Goal: Task Accomplishment & Management: Use online tool/utility

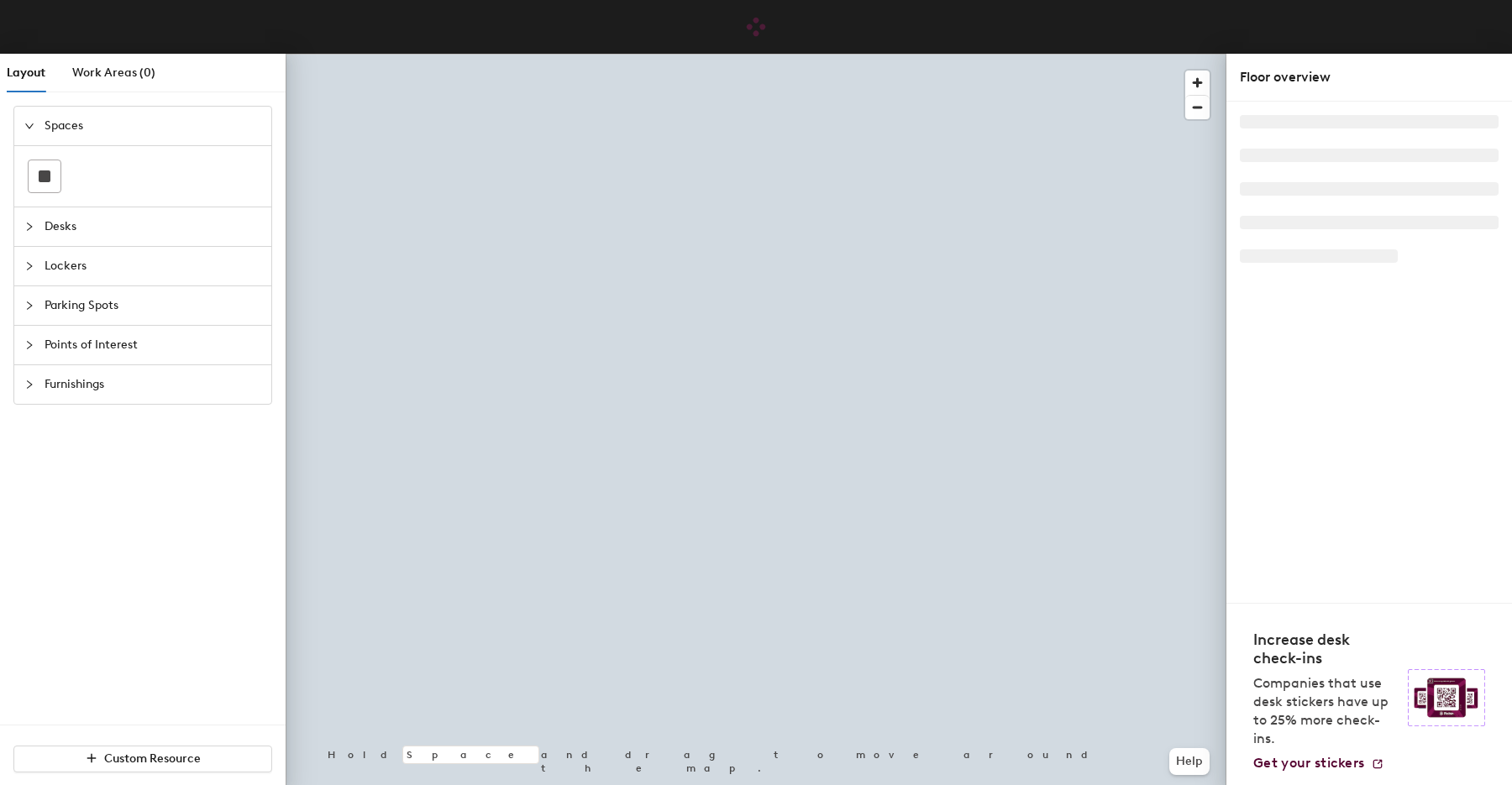
click at [48, 229] on span "Desks" at bounding box center [152, 227] width 216 height 39
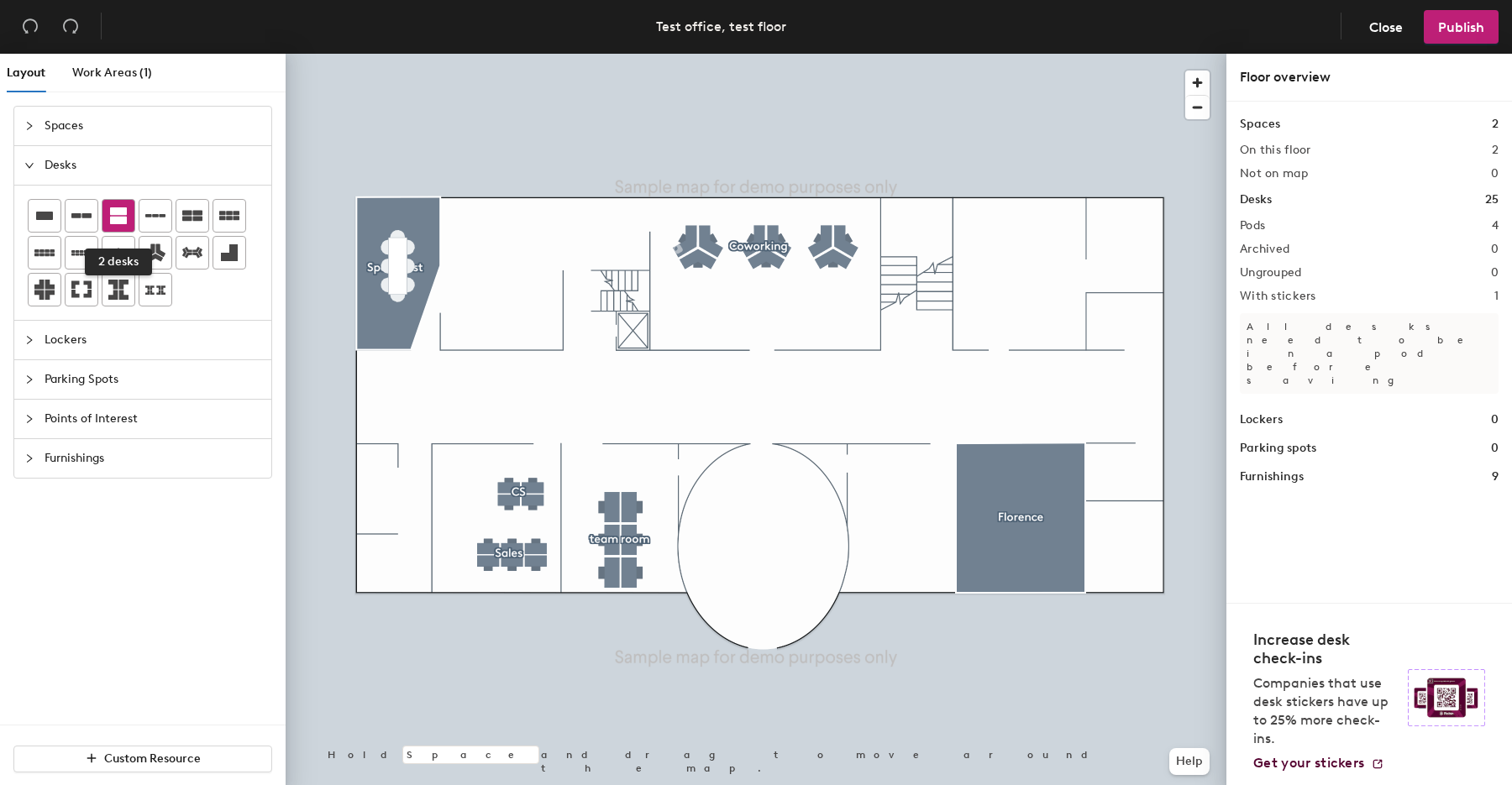
click at [118, 220] on icon at bounding box center [118, 215] width 17 height 17
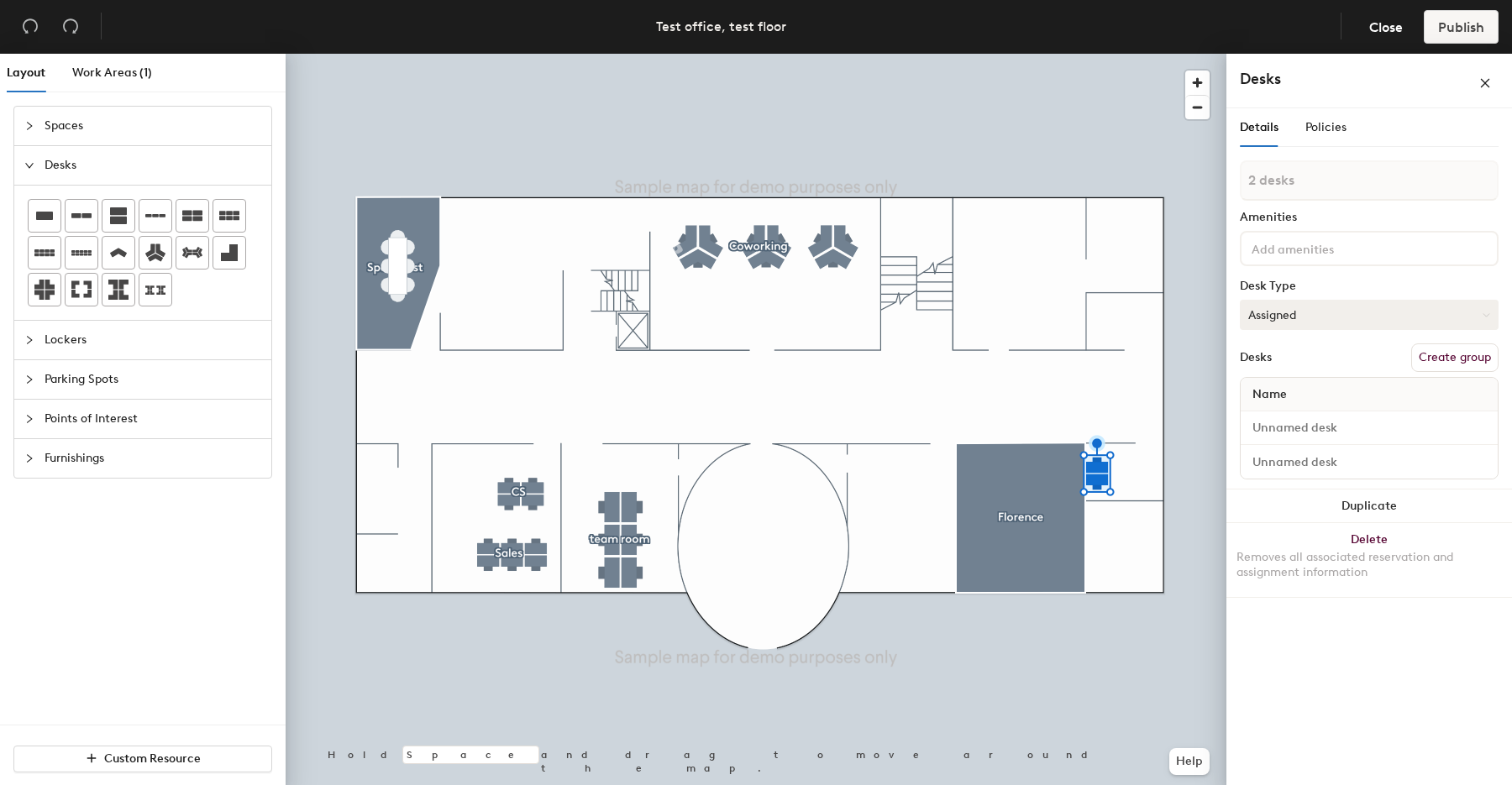
click at [1369, 322] on button "Assigned" at bounding box center [1369, 315] width 259 height 30
click at [1287, 419] on div "Hoteled" at bounding box center [1325, 417] width 168 height 26
click at [1433, 362] on button "Create group" at bounding box center [1455, 358] width 87 height 28
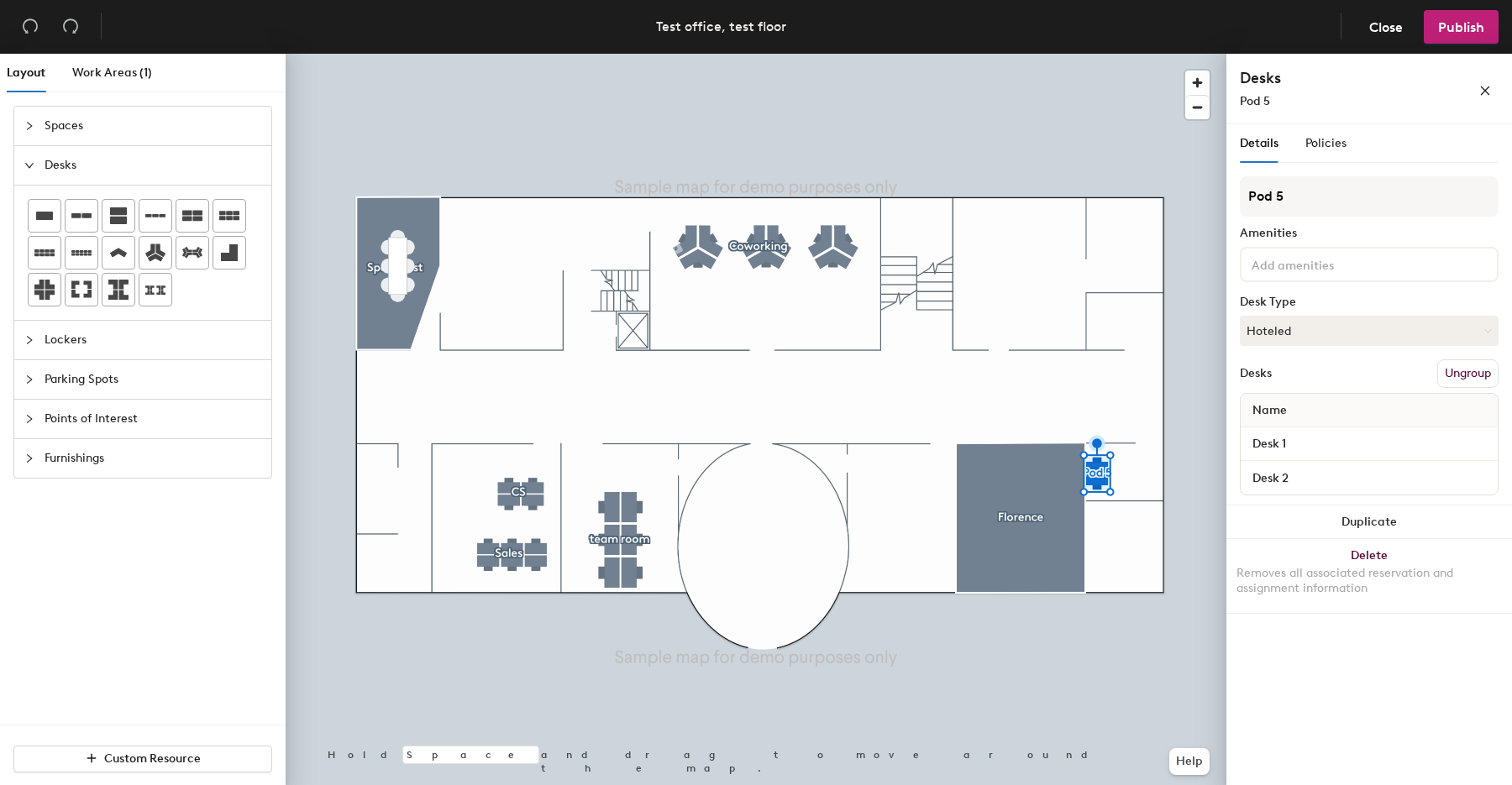
drag, startPoint x: 1307, startPoint y: 201, endPoint x: 1234, endPoint y: 200, distance: 73.0
click at [1234, 200] on div "Details Policies Pod 5 Amenities Desk Type Hoteled Desks Ungroup Name Desk 1 De…" at bounding box center [1369, 458] width 285 height 668
click at [1364, 191] on input "Manager's" at bounding box center [1369, 197] width 259 height 41
type input "Manager's ws"
click at [1325, 147] on span "Policies" at bounding box center [1326, 143] width 42 height 14
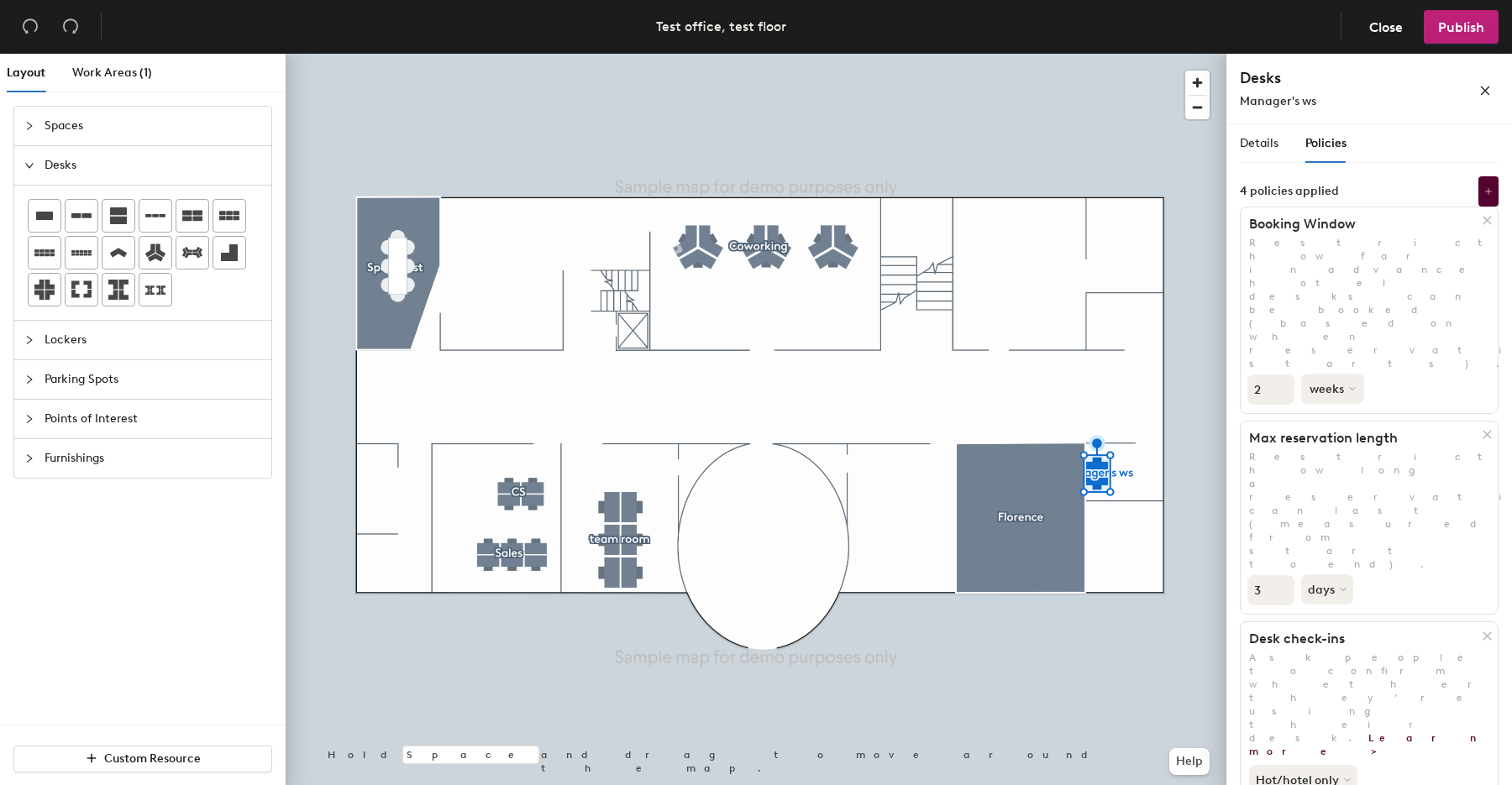
click at [1343, 374] on button "weeks" at bounding box center [1332, 389] width 63 height 30
click at [1319, 465] on div "days" at bounding box center [1334, 478] width 65 height 26
click at [1265, 374] on input "2" at bounding box center [1270, 389] width 47 height 30
type input "1"
click at [1262, 576] on input "3" at bounding box center [1270, 591] width 47 height 30
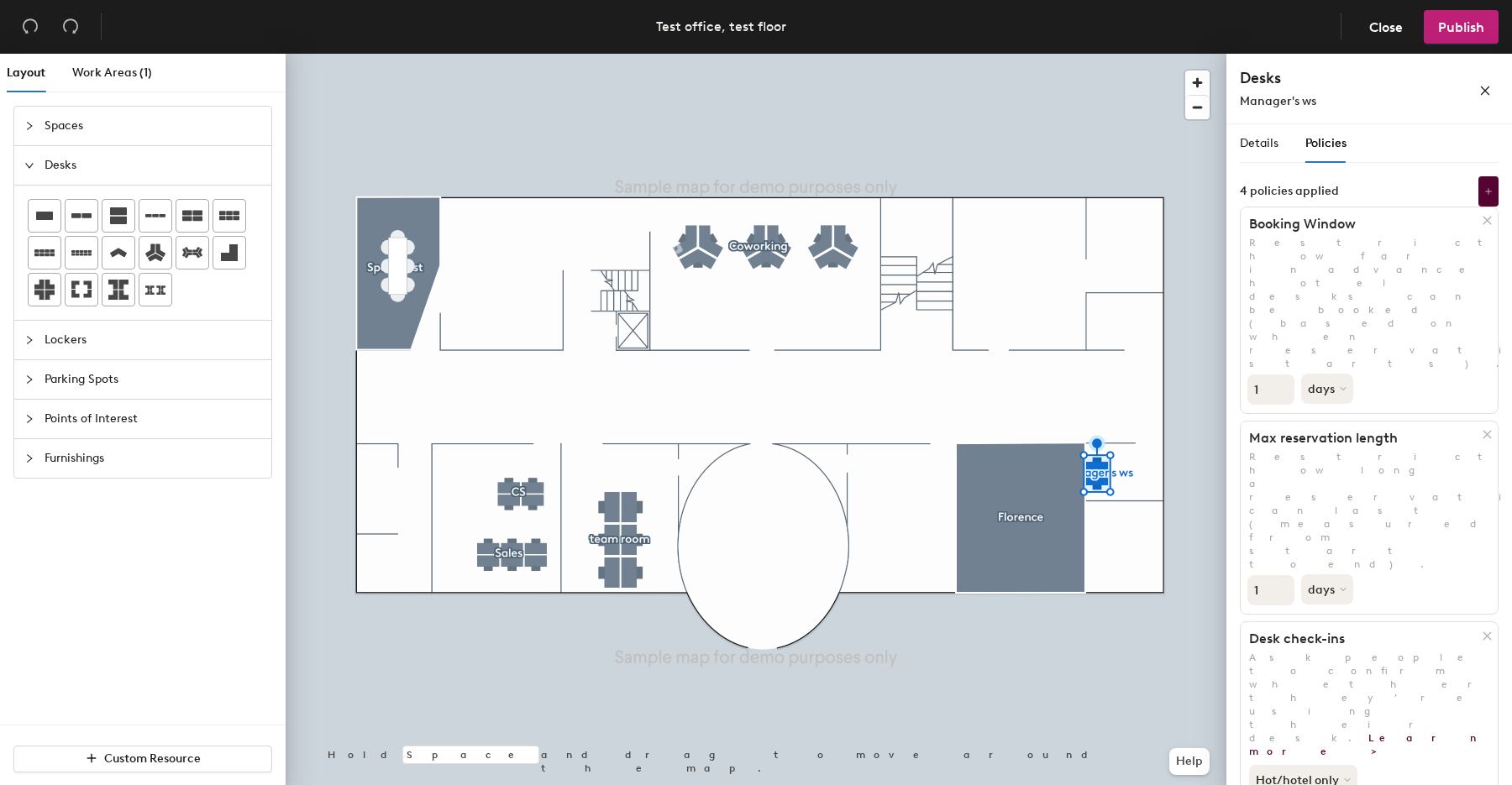
type input "1"
click at [1394, 450] on p "Restrict how long a reservation can last (measured from start to end)." at bounding box center [1369, 510] width 257 height 121
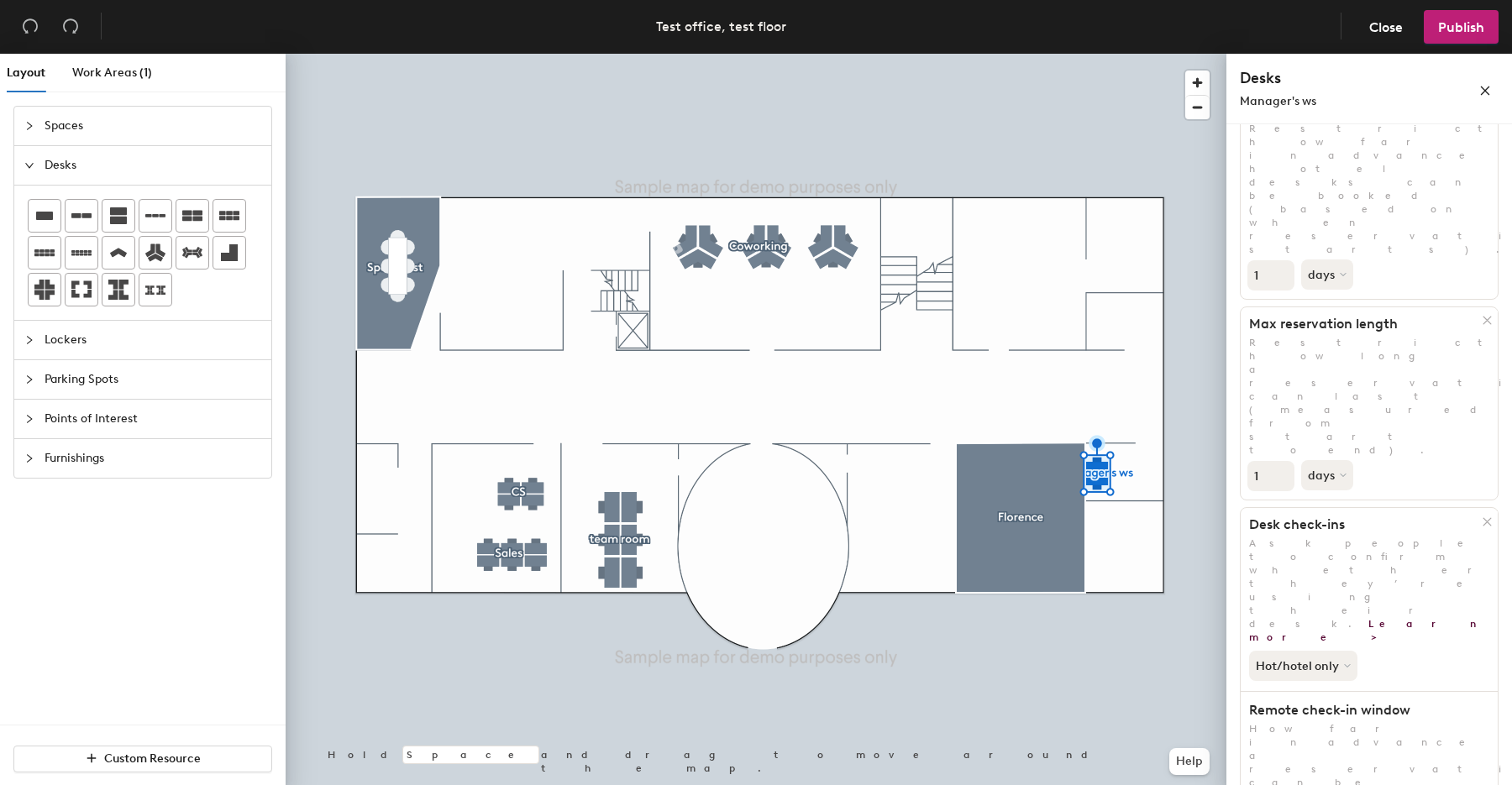
scroll to position [117, 0]
click at [1346, 660] on icon at bounding box center [1349, 664] width 7 height 7
click at [1365, 642] on div "Hot/hotel only All desk types Hot/hotel only" at bounding box center [1369, 660] width 257 height 37
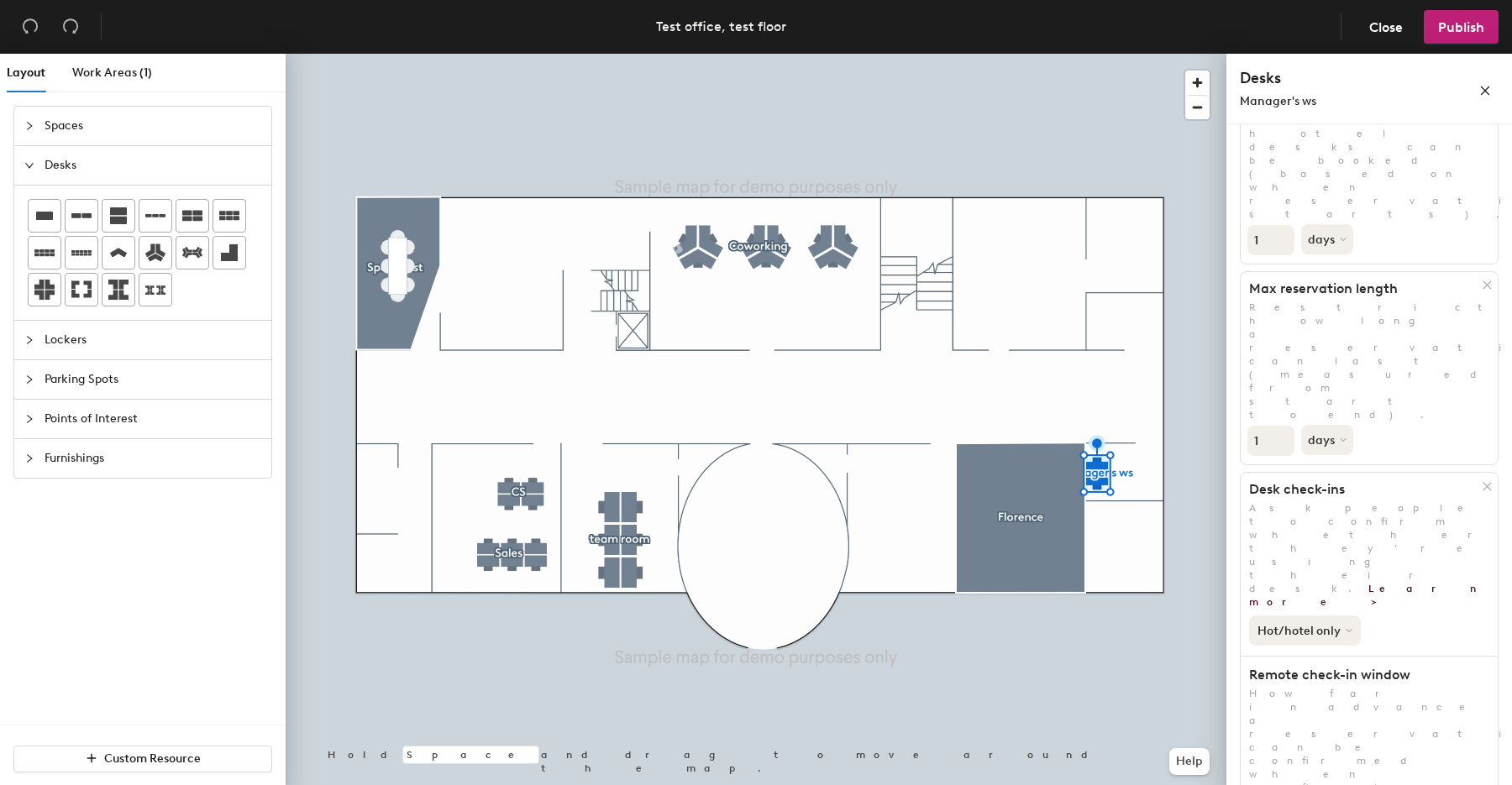
scroll to position [0, 0]
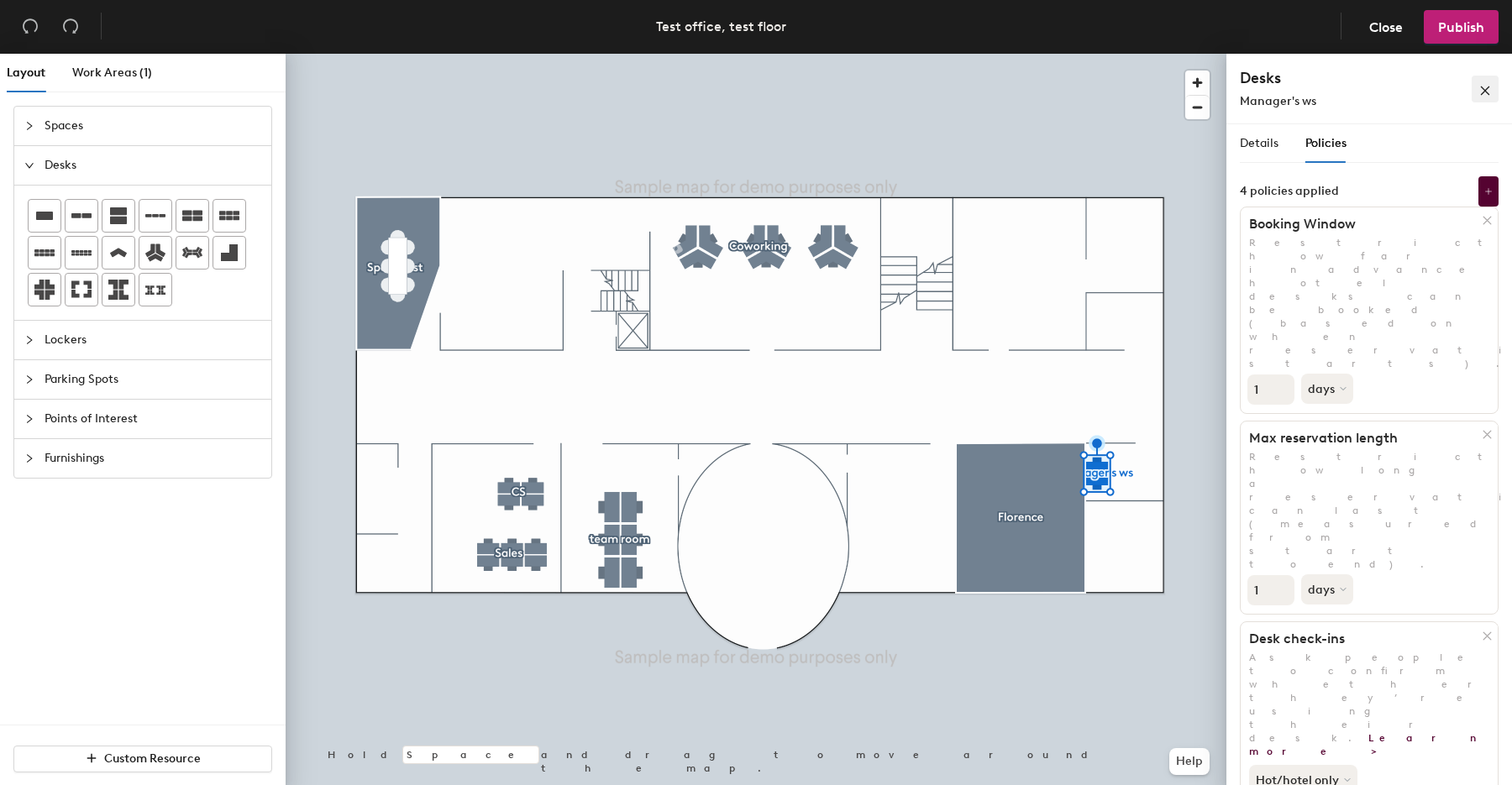
click at [1477, 91] on button "button" at bounding box center [1485, 89] width 26 height 26
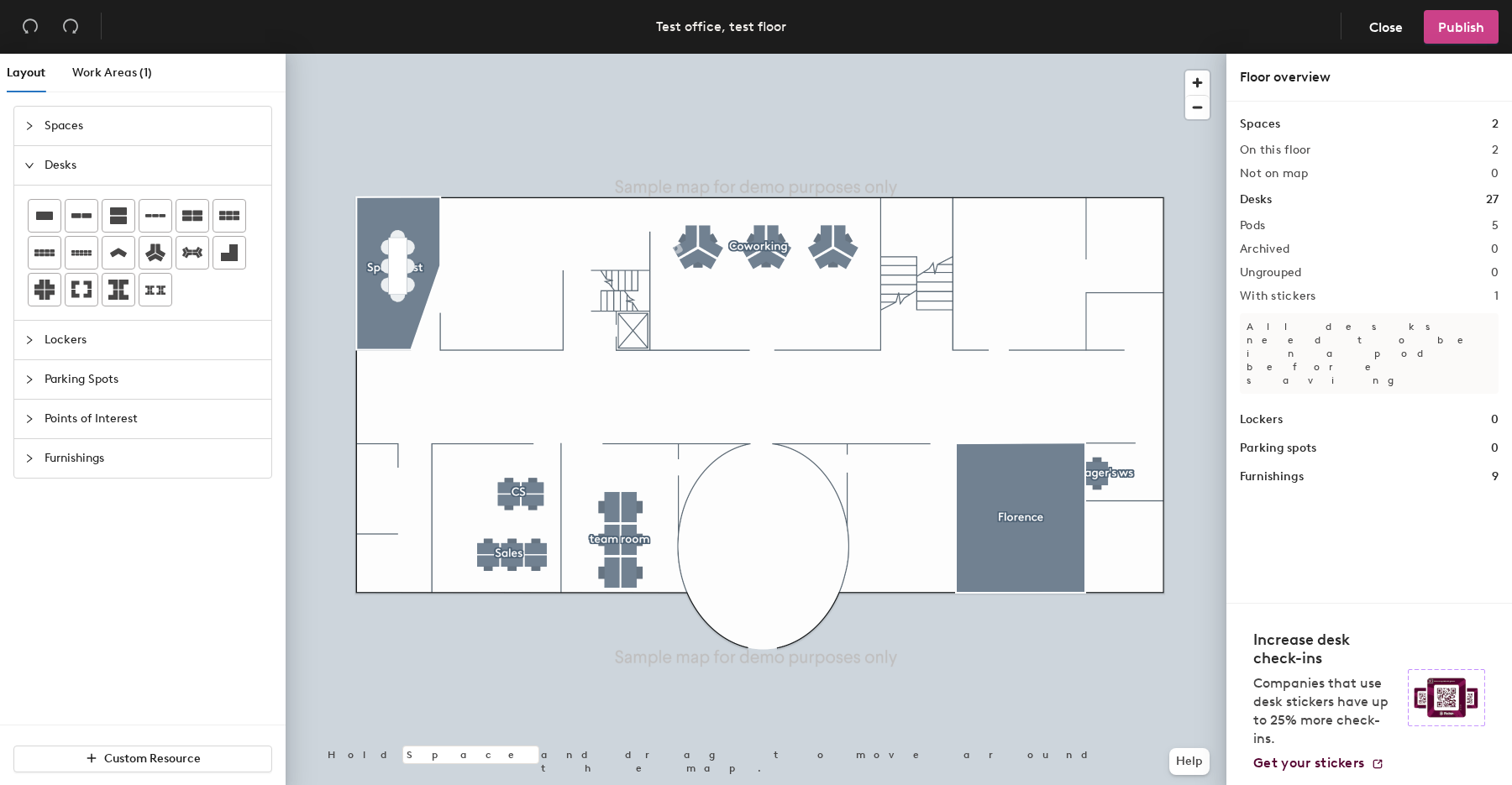
click at [1468, 40] on button "Publish" at bounding box center [1461, 26] width 75 height 34
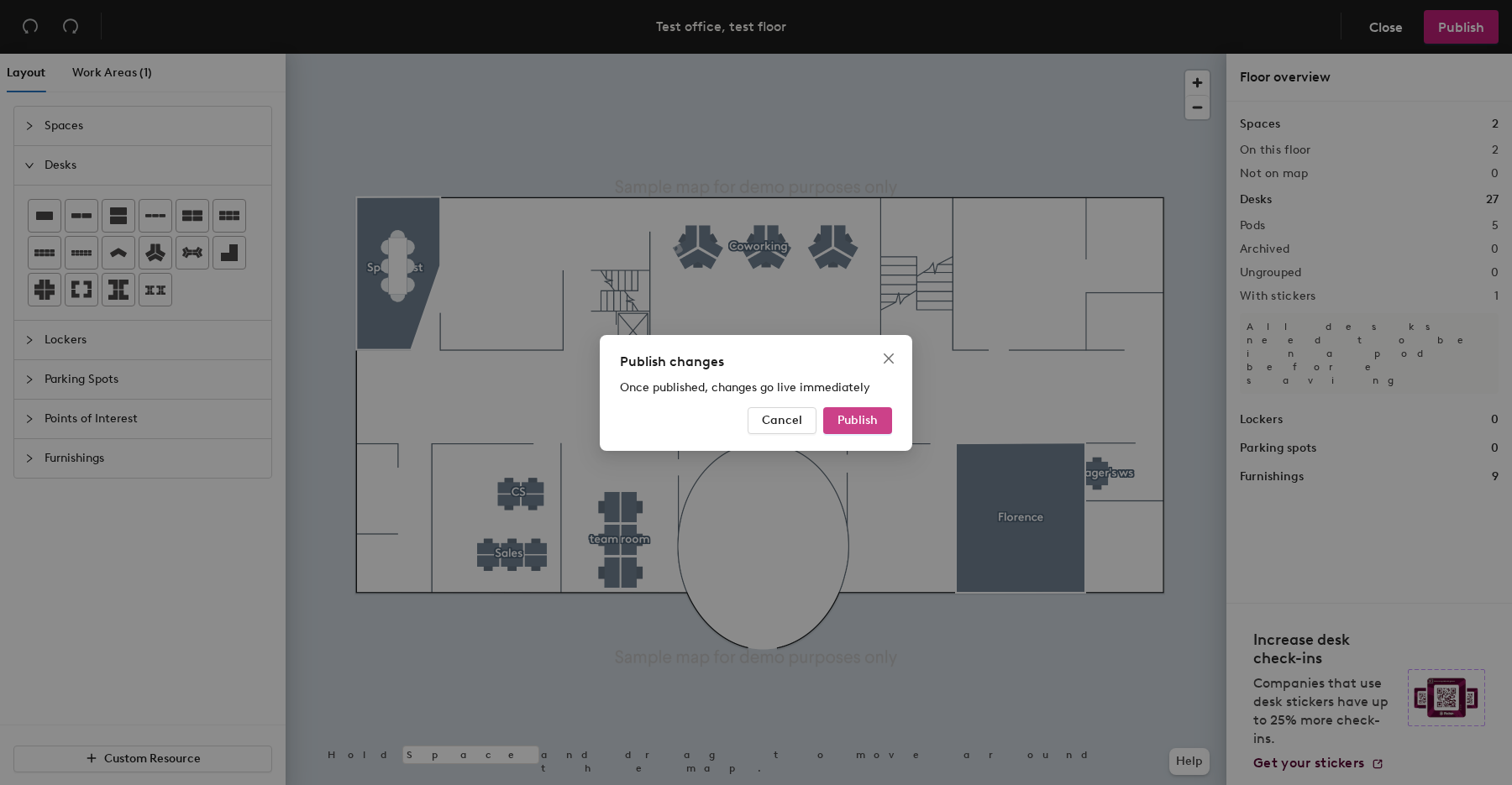
click at [867, 430] on button "Publish" at bounding box center [858, 420] width 69 height 26
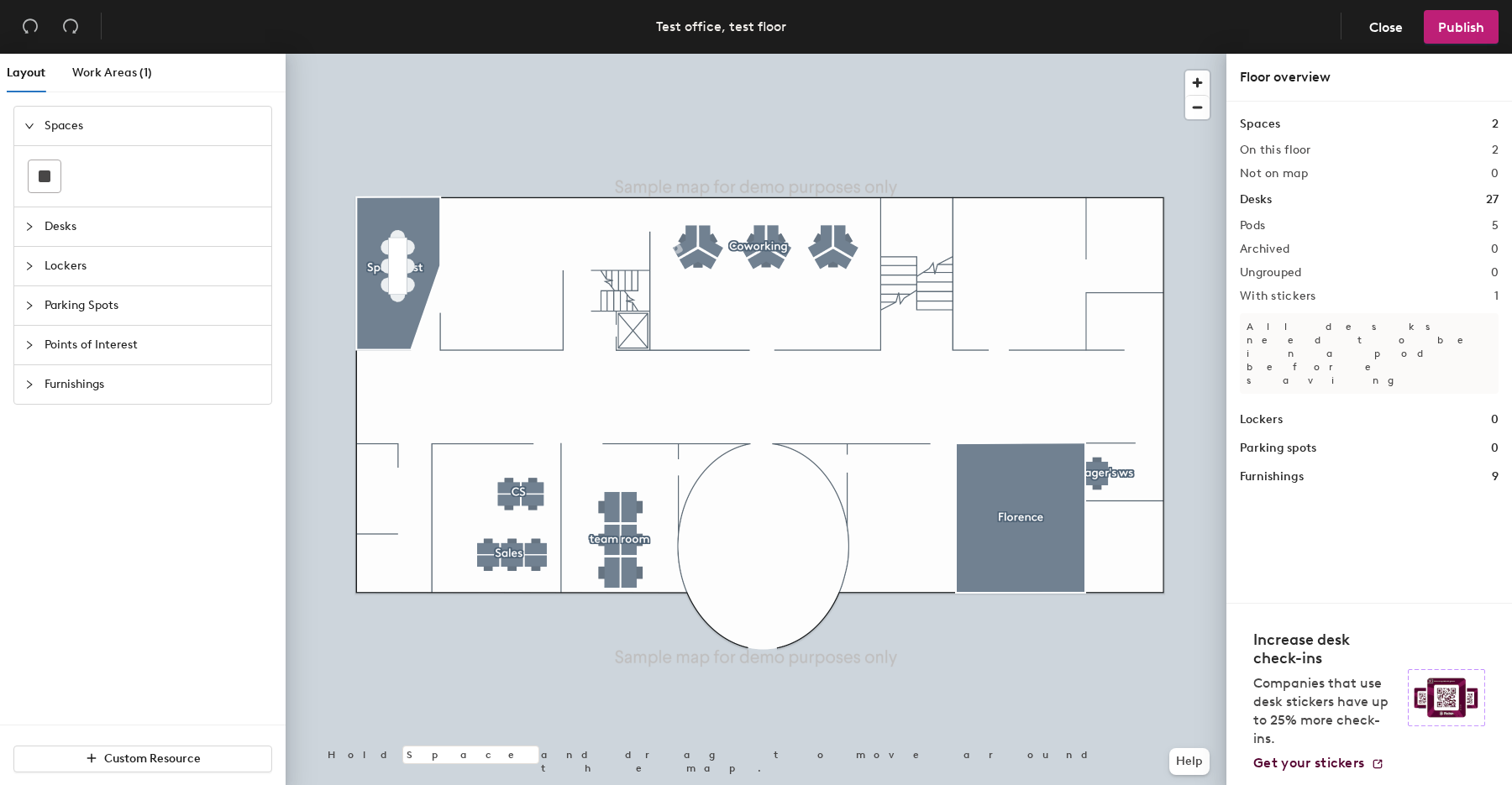
click at [71, 343] on span "Points of Interest" at bounding box center [152, 345] width 216 height 39
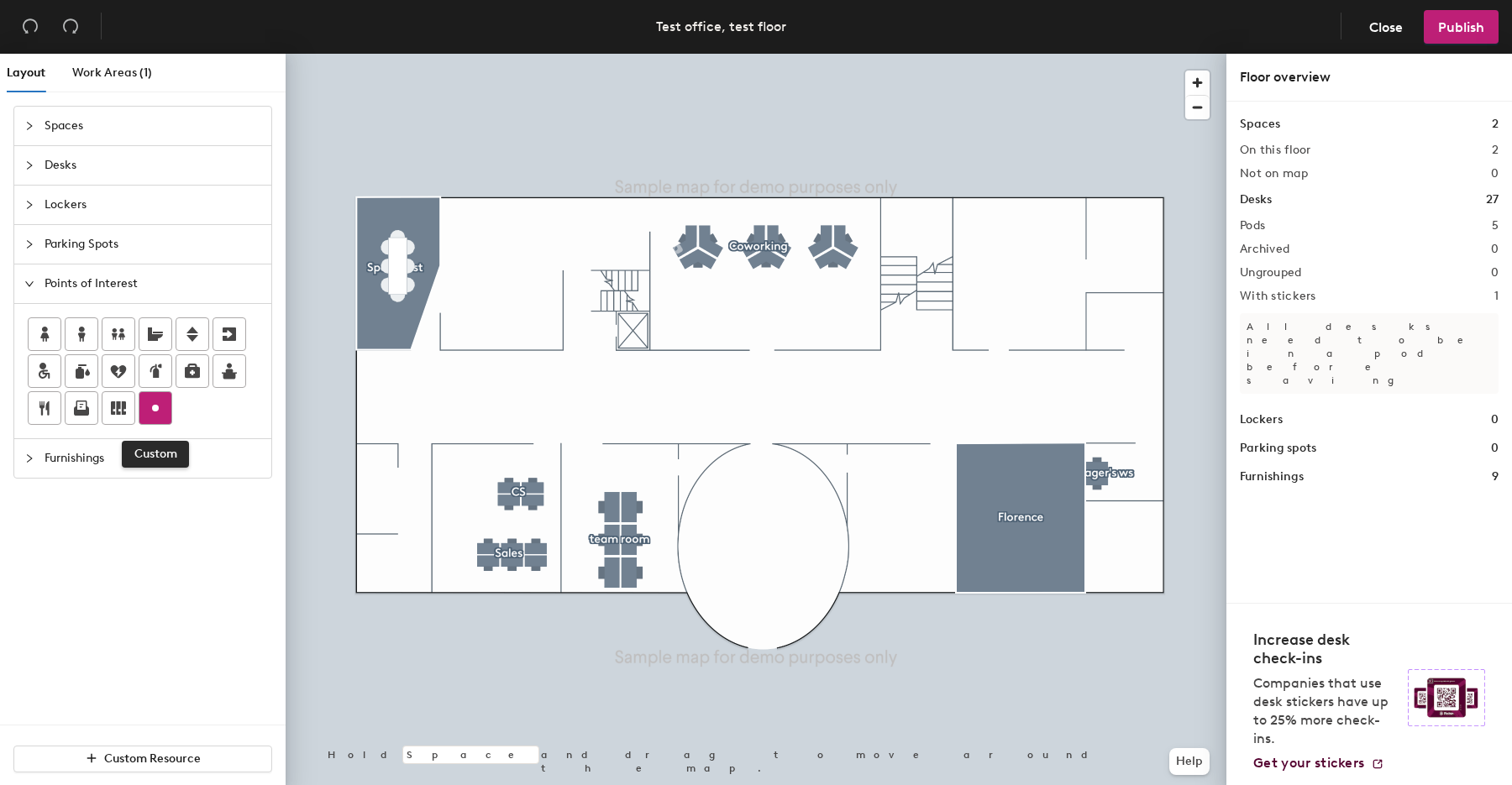
click at [155, 405] on circle at bounding box center [155, 408] width 7 height 7
type input "hvkitguijojhgtydjtygij.fkdrfu,."
click at [1221, 497] on span "Done" at bounding box center [1223, 494] width 49 height 28
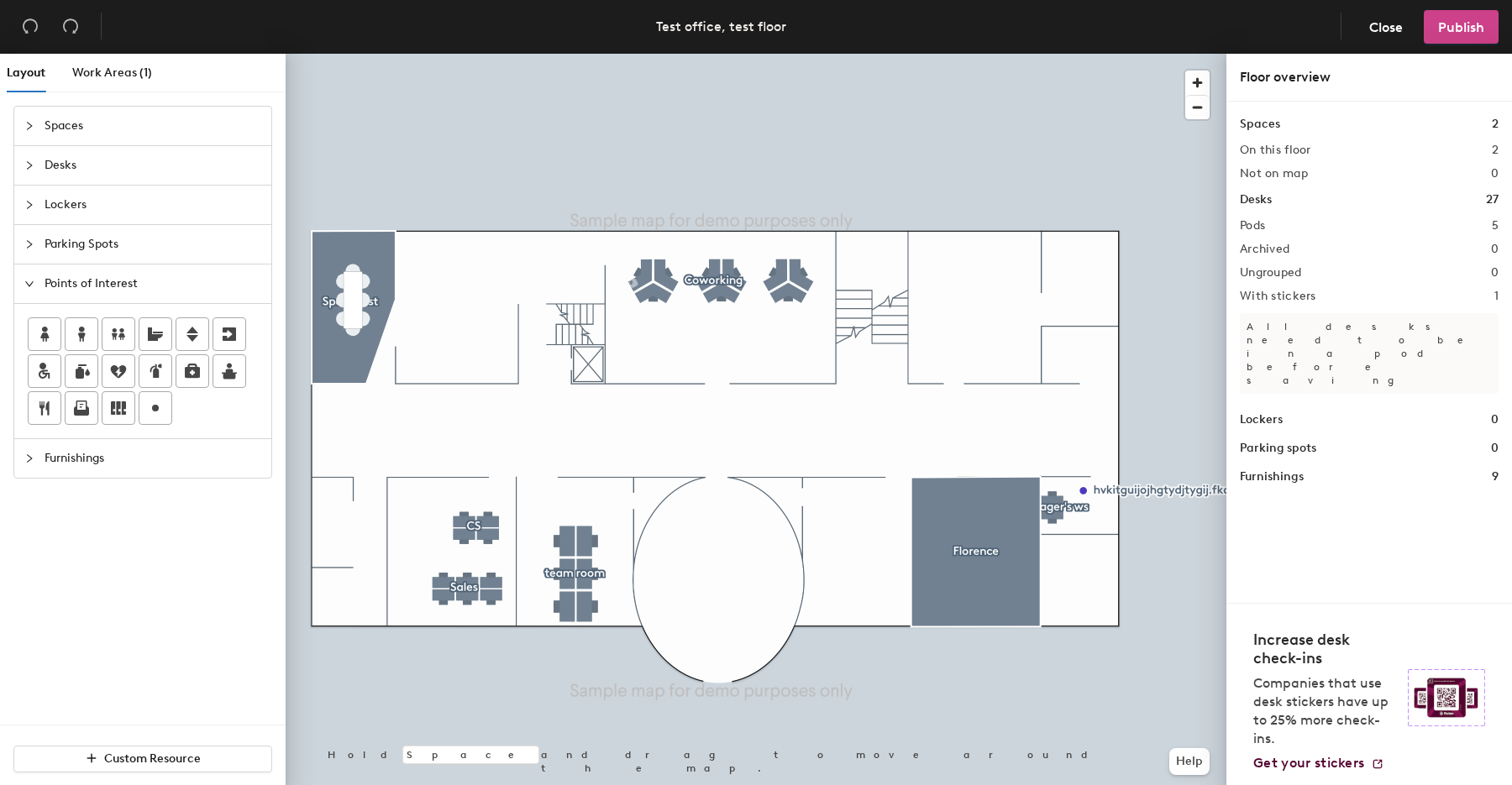
click at [1451, 25] on span "Publish" at bounding box center [1461, 27] width 46 height 16
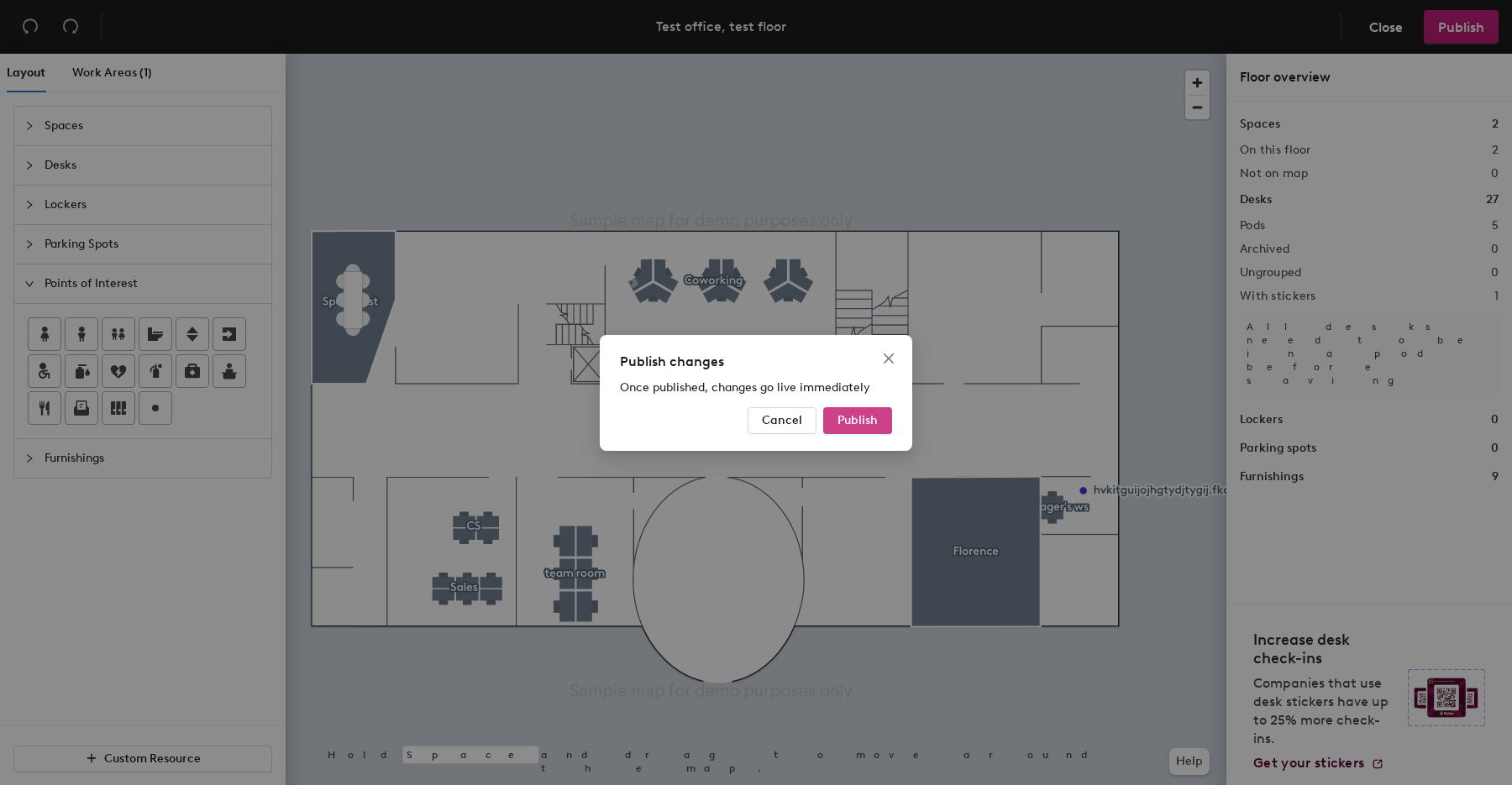
click at [872, 431] on button "Publish" at bounding box center [858, 420] width 69 height 26
